Goal: Go to known website: Go to known website

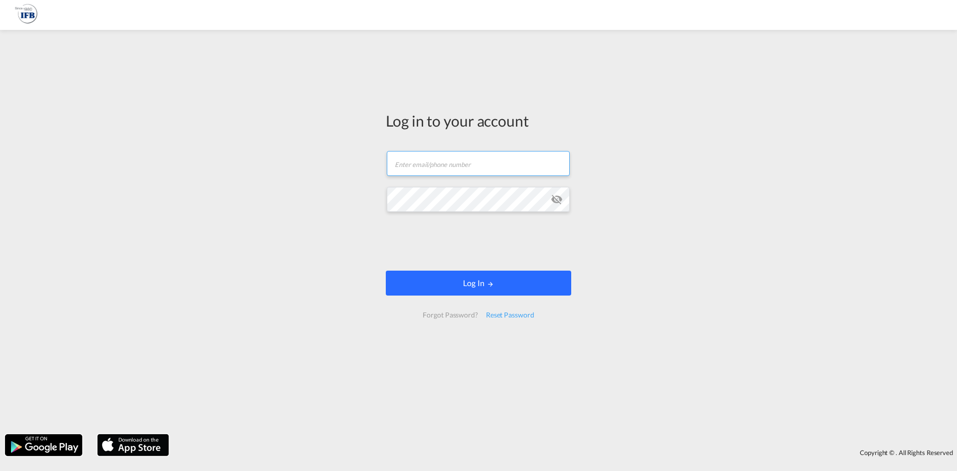
type input "[PERSON_NAME][DOMAIN_NAME][EMAIL_ADDRESS][DOMAIN_NAME]"
click at [554, 289] on button "Log In" at bounding box center [478, 283] width 185 height 25
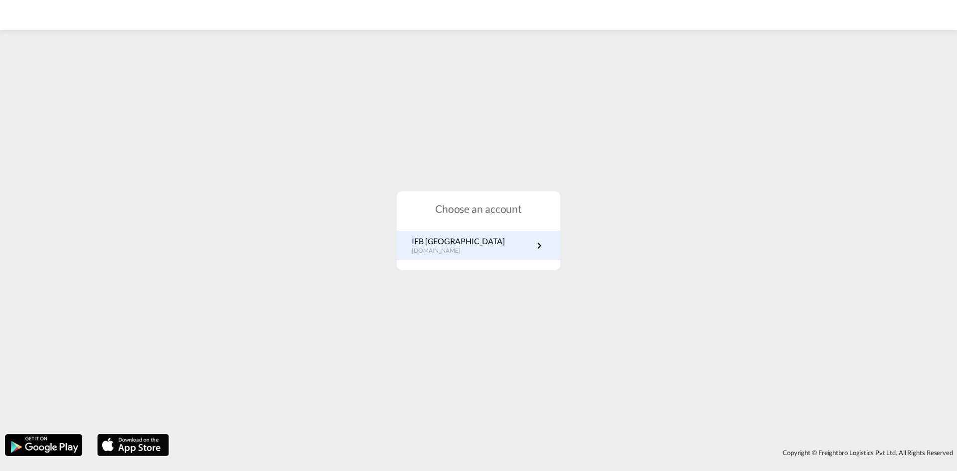
click at [491, 241] on link "IFB Germany [DOMAIN_NAME]" at bounding box center [479, 245] width 134 height 19
click at [501, 247] on link "IFB Germany [DOMAIN_NAME]" at bounding box center [479, 245] width 134 height 19
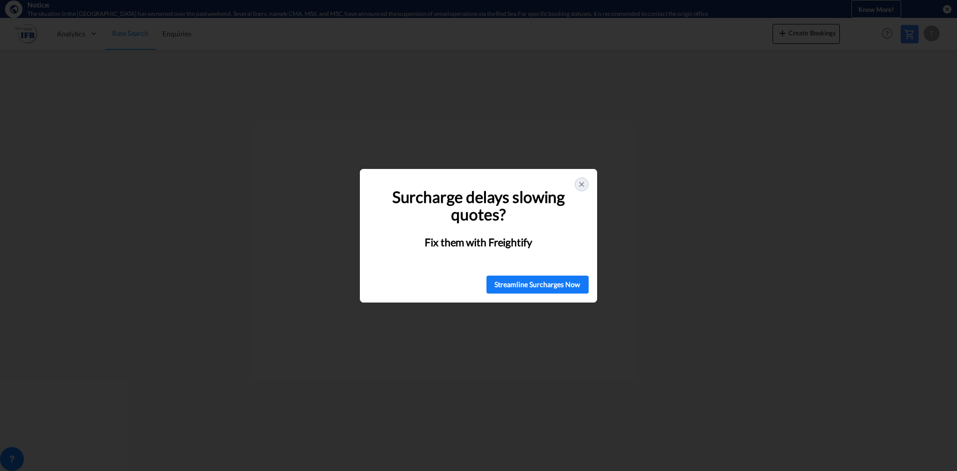
click at [583, 179] on div at bounding box center [582, 184] width 14 height 14
